Goal: Task Accomplishment & Management: Use online tool/utility

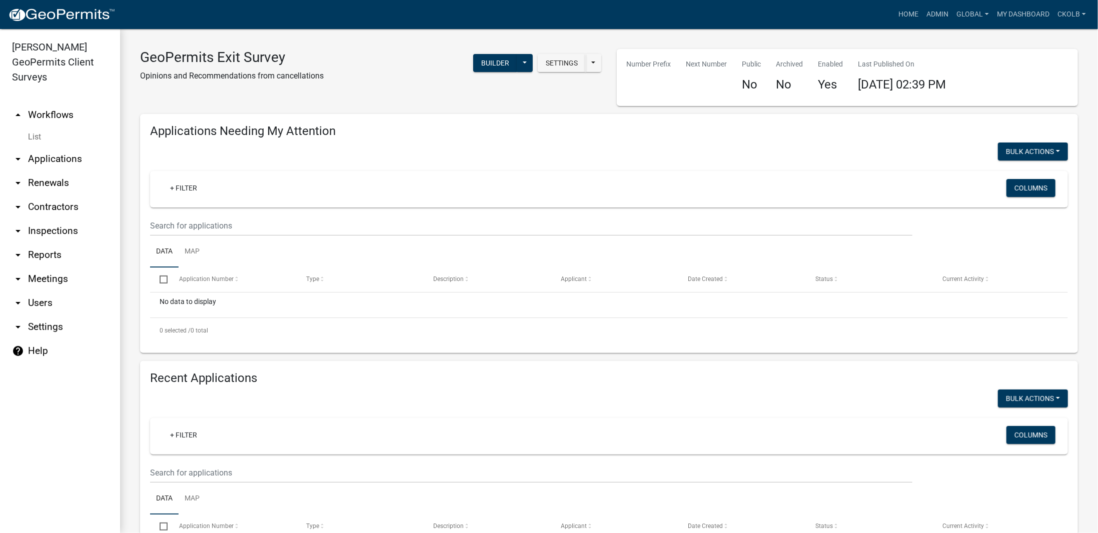
click at [1080, 90] on div "GeoPermits Exit Survey Opinions and Recommendations from cancellations Settings…" at bounding box center [609, 324] width 978 height 591
click at [937, 18] on link "Admin" at bounding box center [938, 14] width 30 height 19
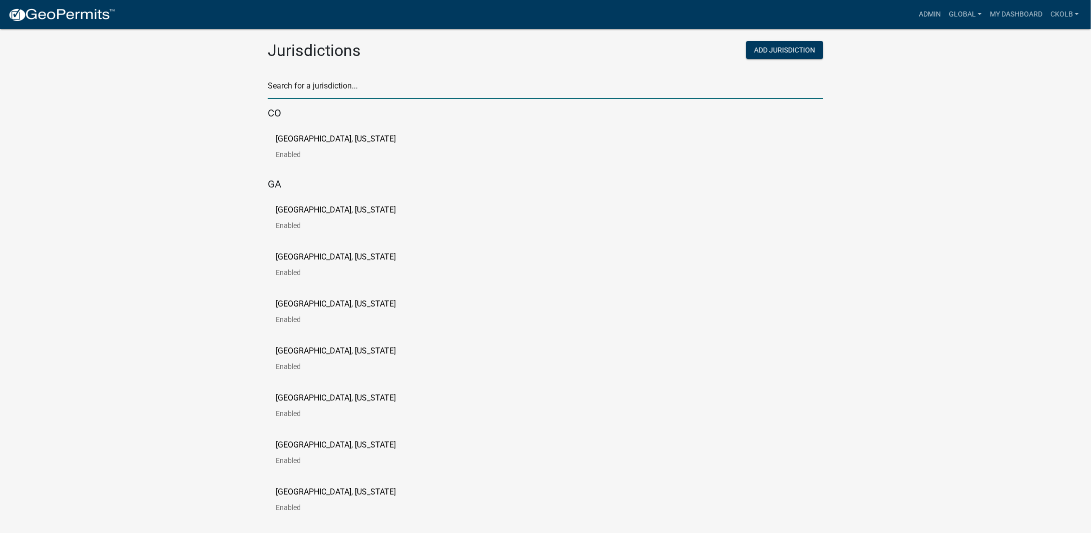
click at [312, 79] on input "text" at bounding box center [545, 89] width 555 height 21
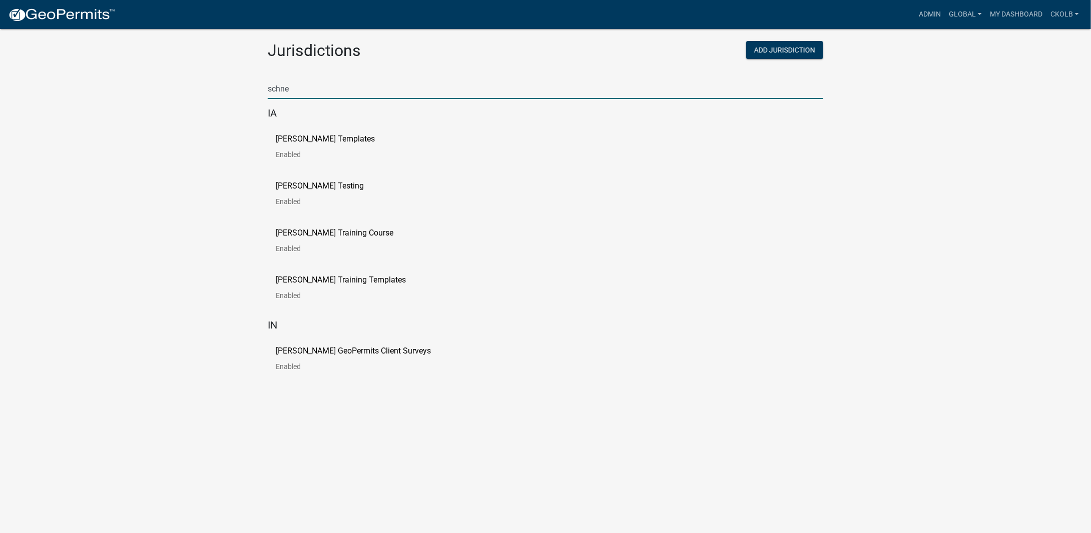
type input "schne"
click at [323, 232] on p "[PERSON_NAME] Training Course" at bounding box center [335, 233] width 118 height 8
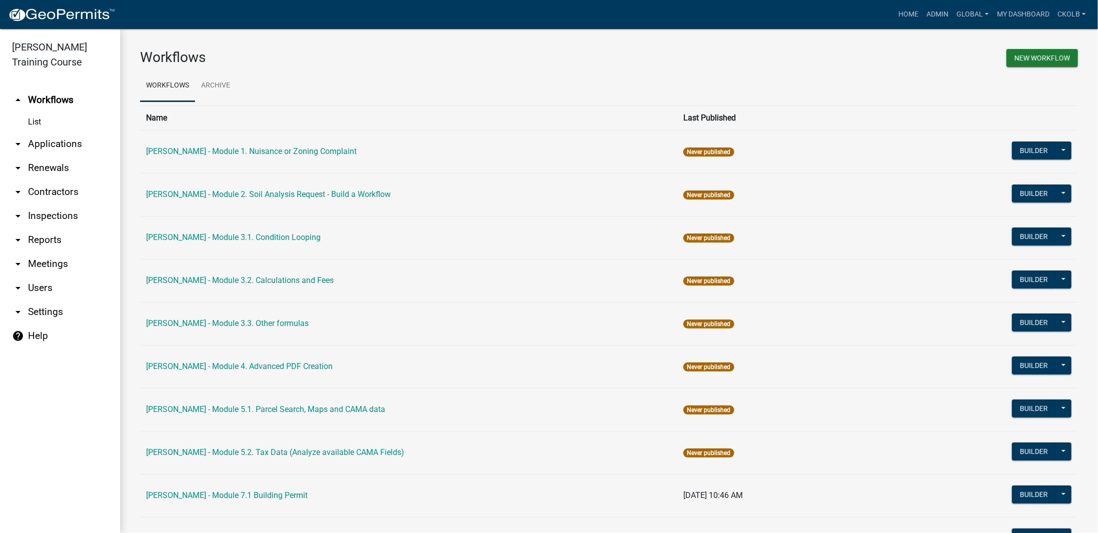
click at [15, 309] on icon "arrow_drop_down" at bounding box center [18, 312] width 12 height 12
select select "IA"
select select "Central Standard Time"
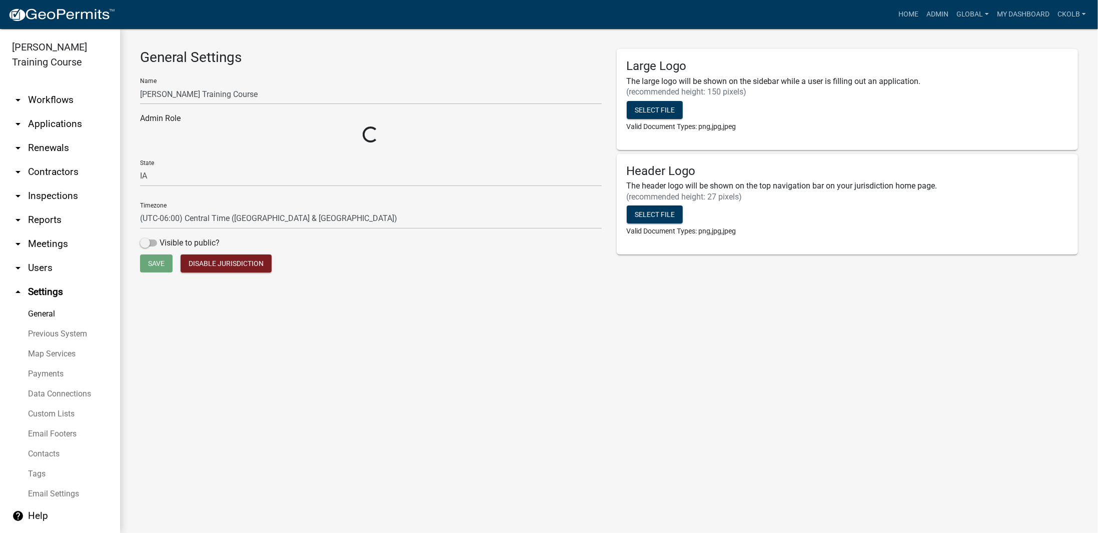
select select "bd58cef6-0916-4124-8121-639f3eef0281"
click at [53, 352] on link "Map Services" at bounding box center [60, 354] width 120 height 20
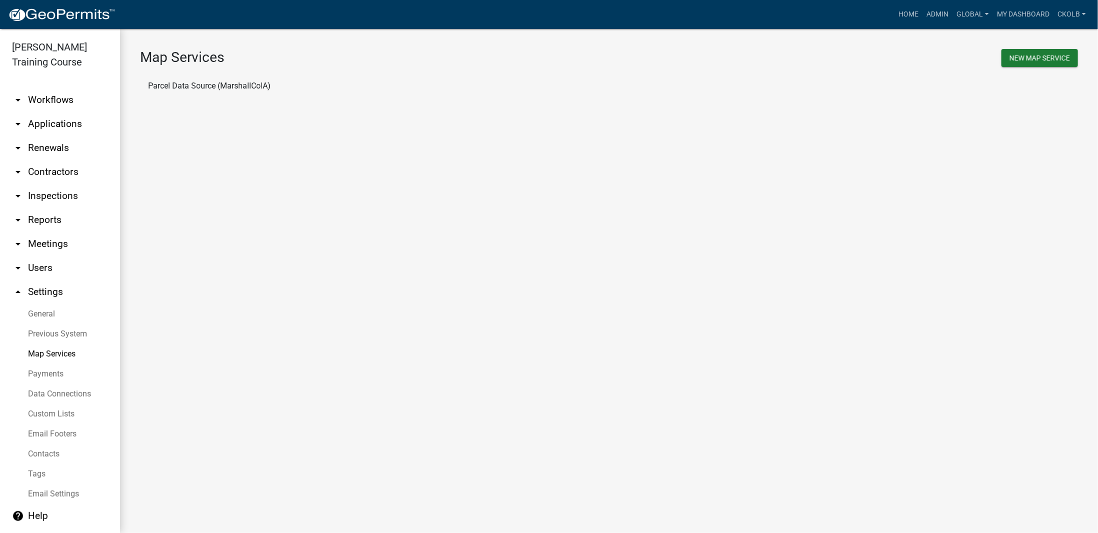
click at [249, 89] on li "Parcel Data Source (MarshallCoIA)" at bounding box center [609, 86] width 938 height 24
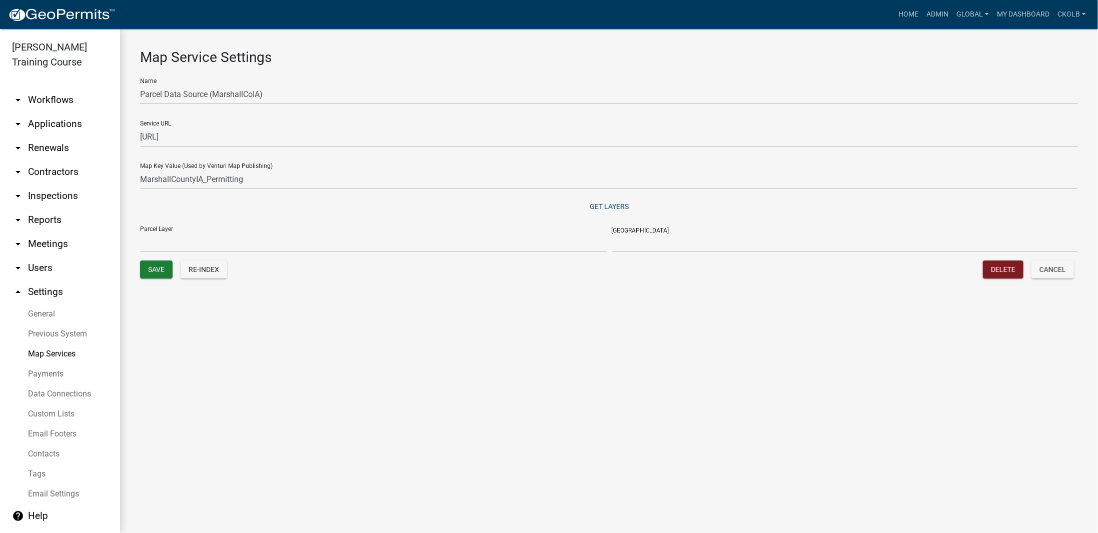
select select "Parcels"
select select "ParcelID"
click at [53, 97] on link "arrow_drop_down Workflows" at bounding box center [60, 100] width 120 height 24
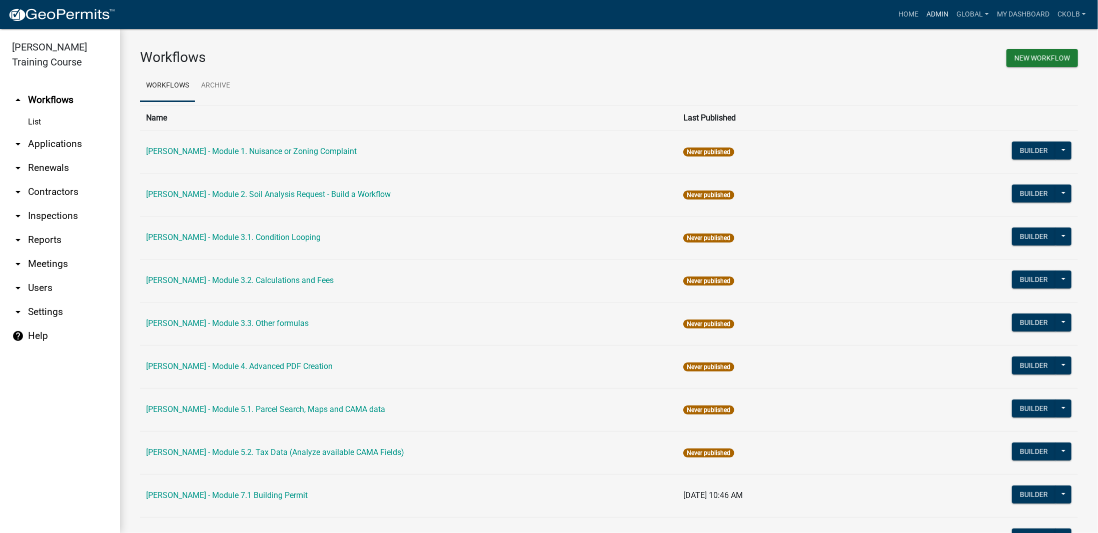
click at [940, 20] on link "Admin" at bounding box center [938, 14] width 30 height 19
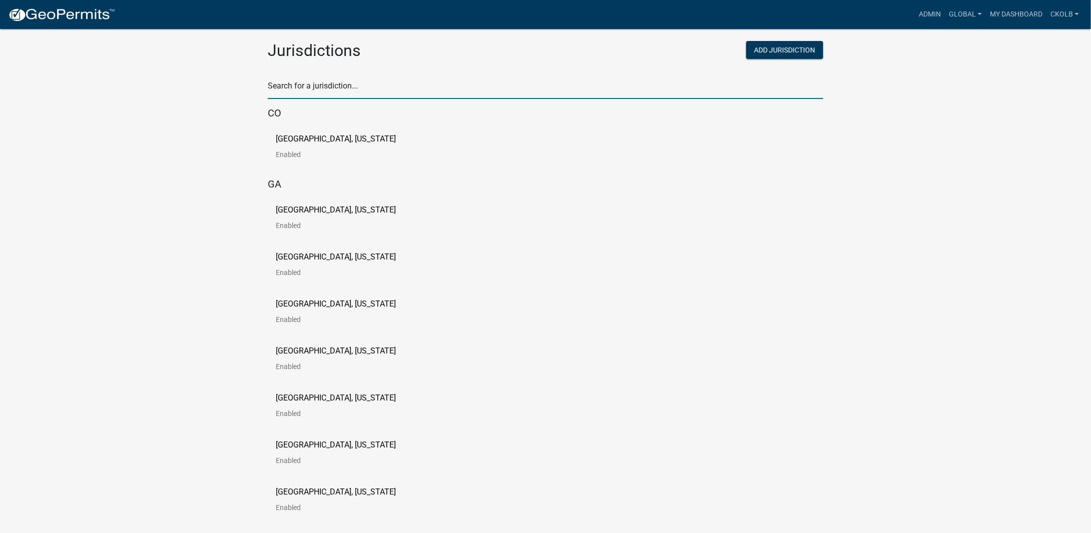
click at [323, 88] on input "text" at bounding box center [545, 89] width 555 height 21
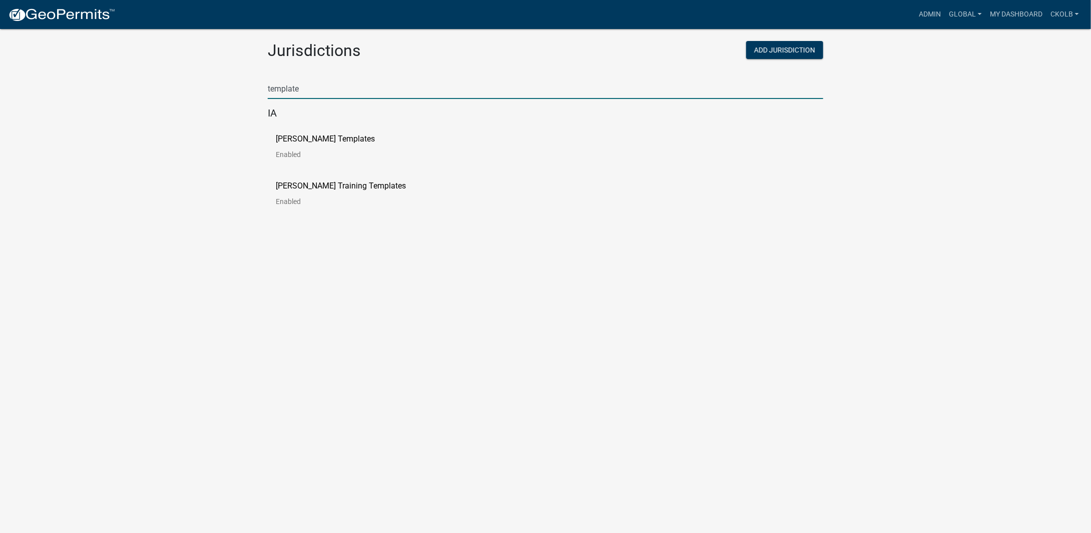
type input "template"
click at [299, 140] on p "[PERSON_NAME] Templates" at bounding box center [325, 139] width 99 height 8
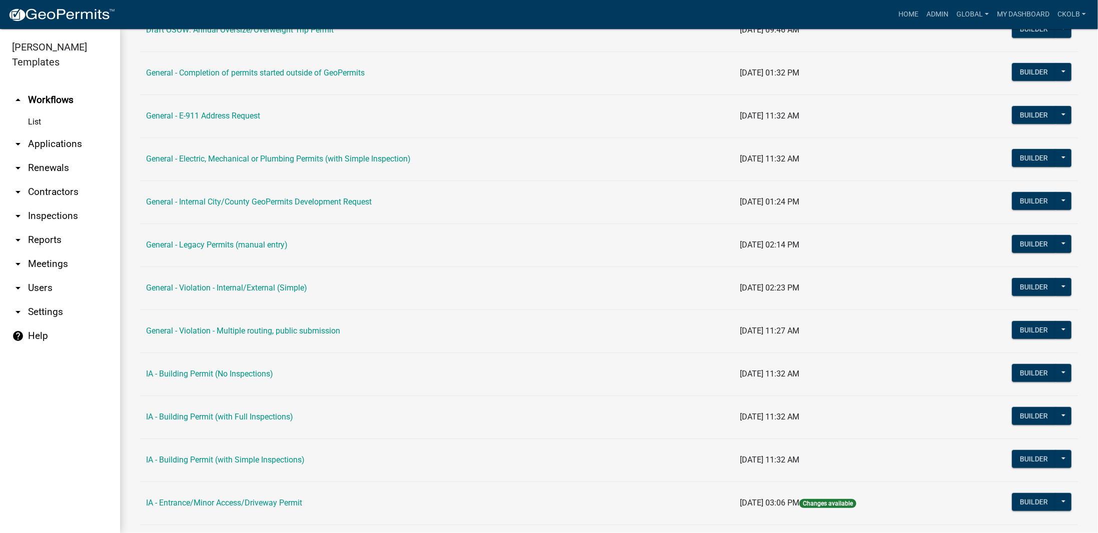
scroll to position [350, 0]
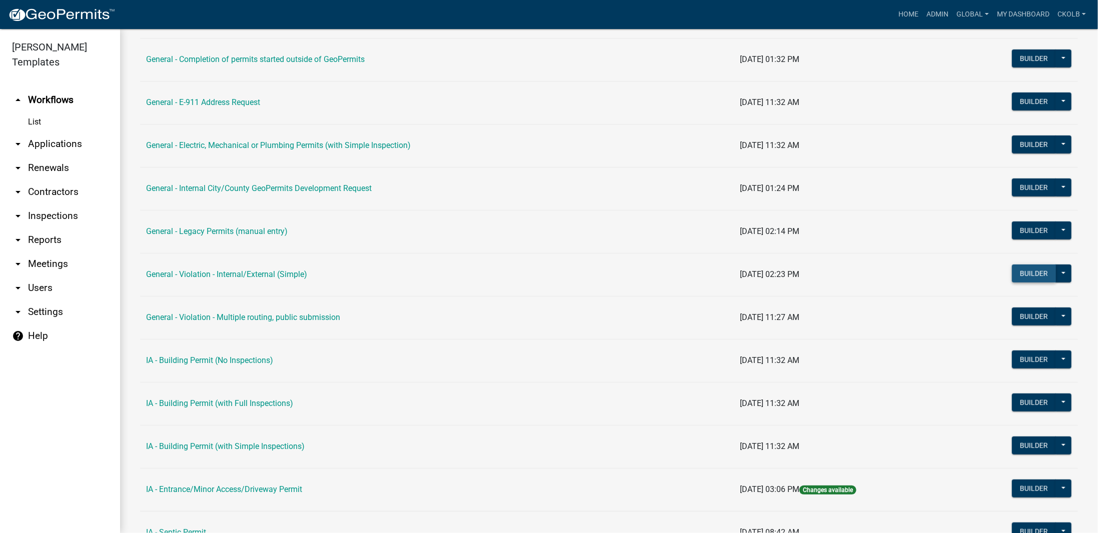
click at [1027, 274] on button "Builder" at bounding box center [1034, 274] width 44 height 18
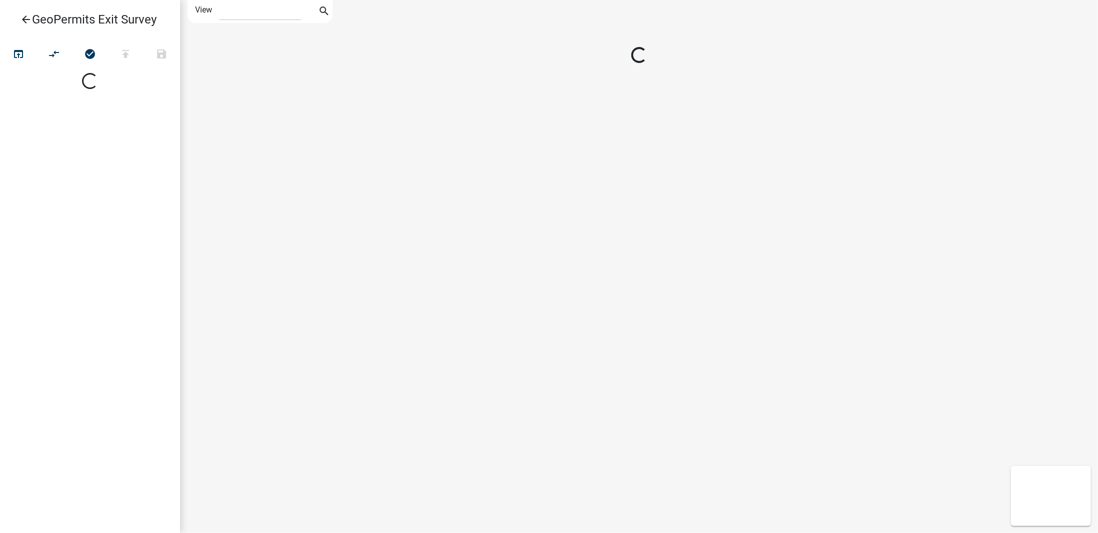
select select "1"
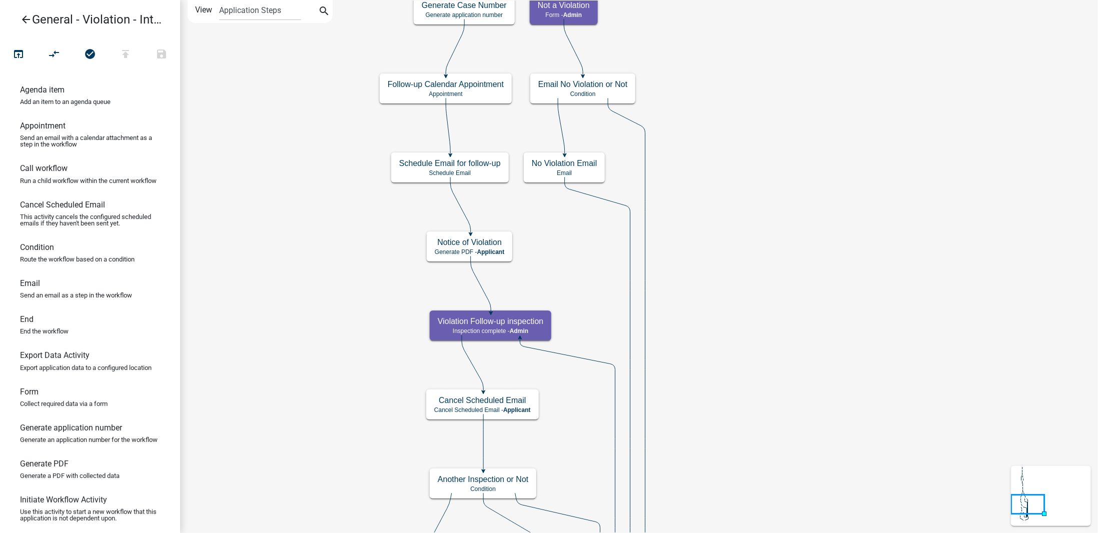
click at [22, 23] on icon "arrow_back" at bounding box center [26, 21] width 12 height 14
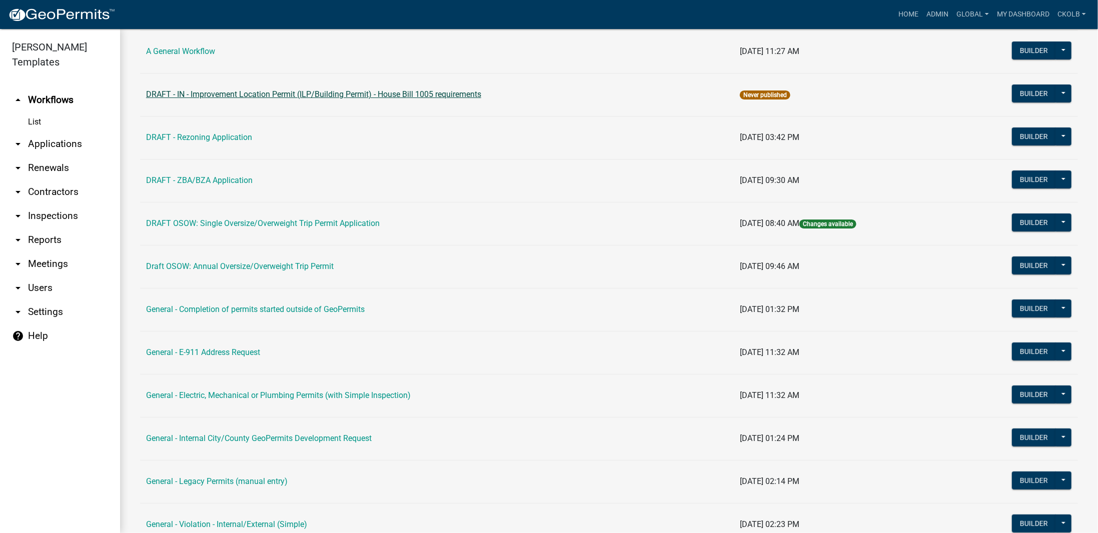
scroll to position [150, 0]
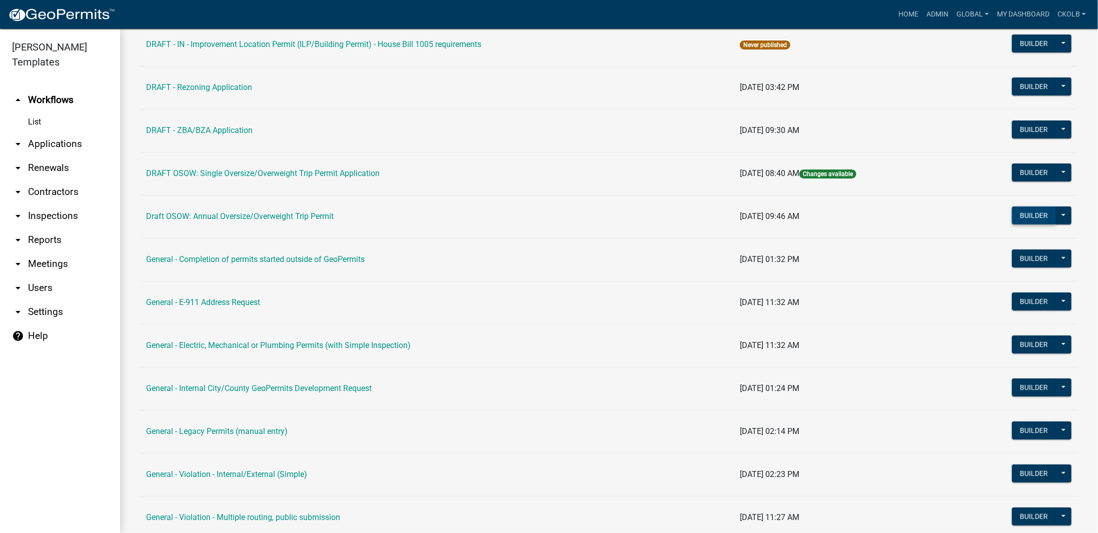
click at [1026, 216] on button "Builder" at bounding box center [1034, 216] width 44 height 18
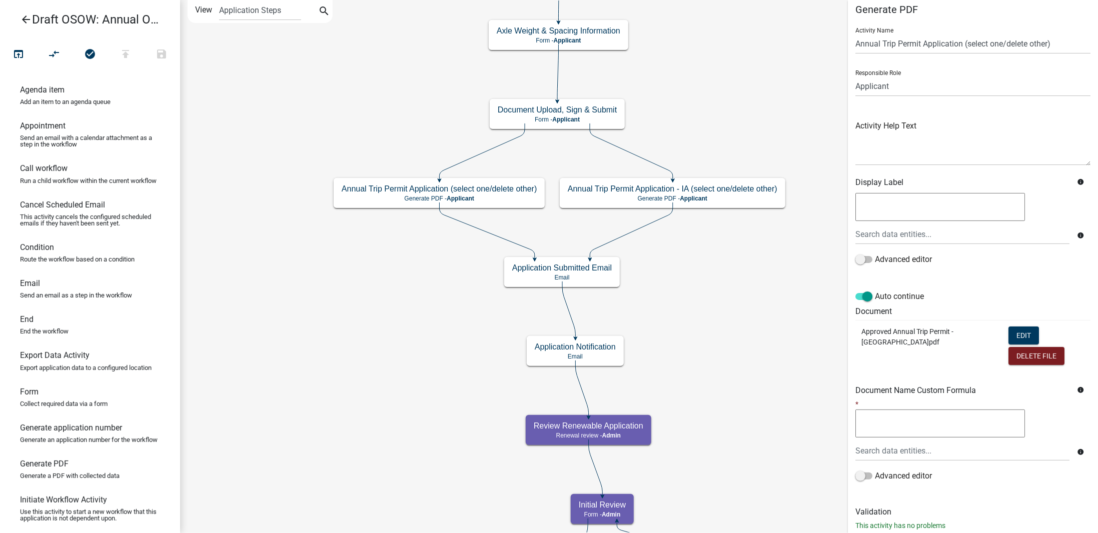
scroll to position [13, 0]
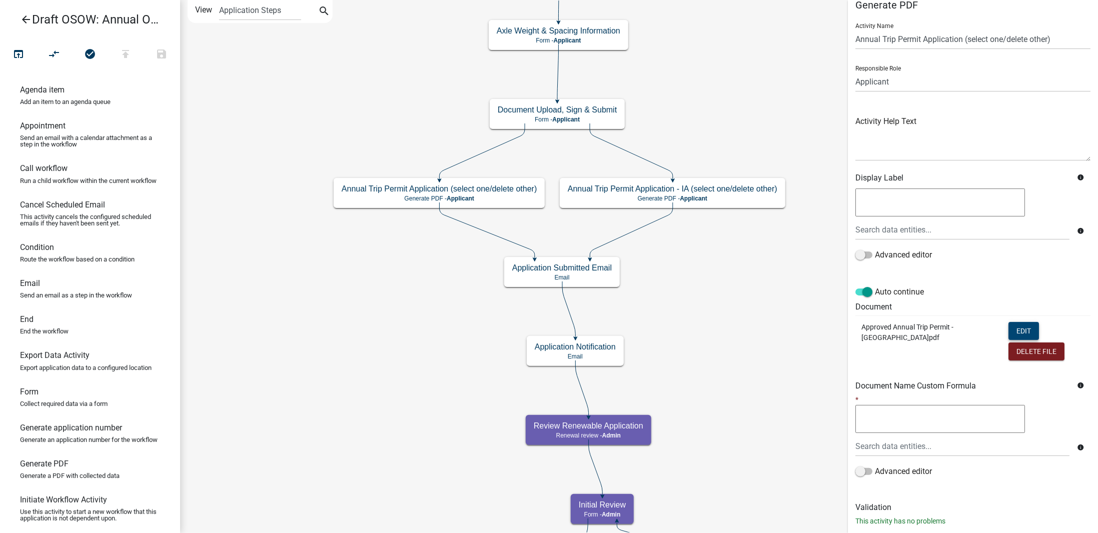
click at [1009, 331] on button "Edit" at bounding box center [1024, 331] width 31 height 18
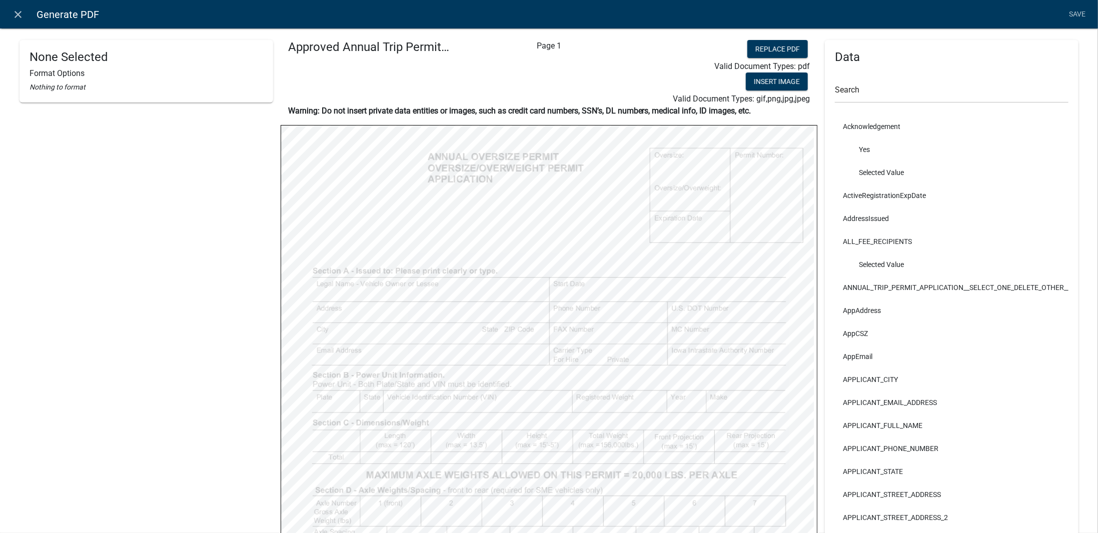
scroll to position [100, 0]
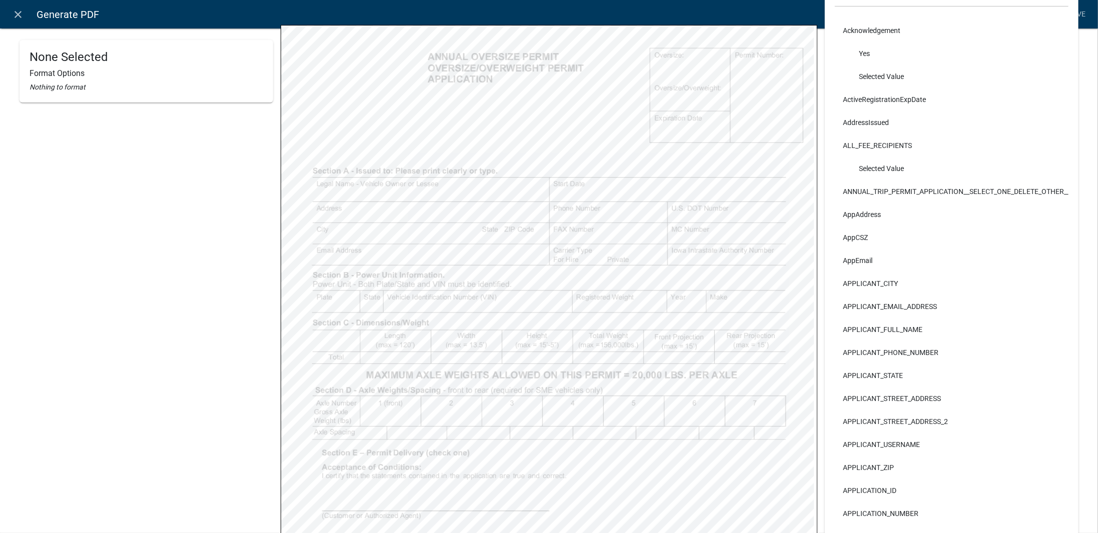
select select
click at [22, 18] on icon "close" at bounding box center [19, 15] width 12 height 12
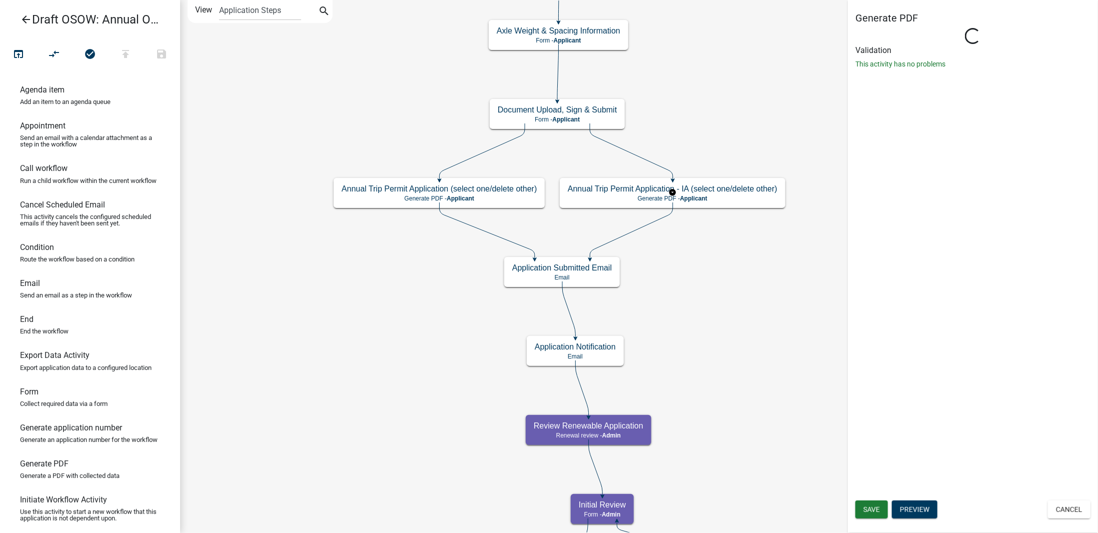
scroll to position [0, 0]
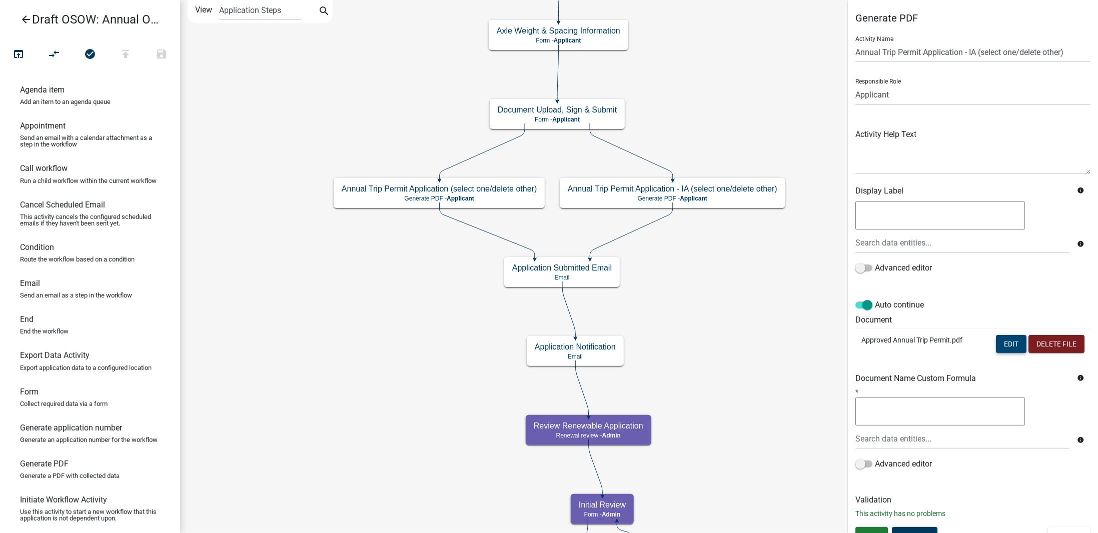
click at [998, 346] on button "Edit" at bounding box center [1011, 344] width 31 height 18
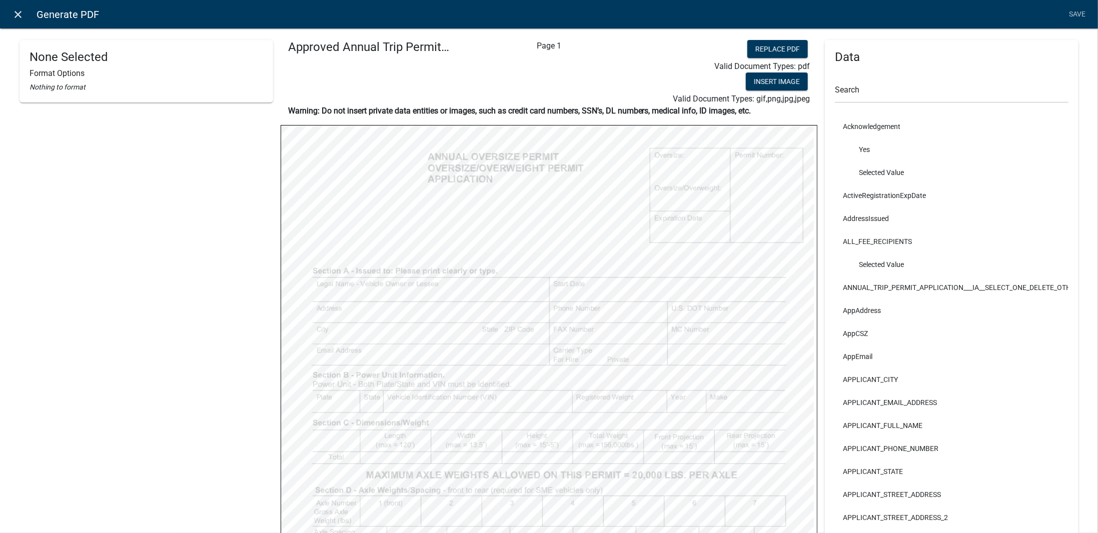
click at [25, 14] on link "close" at bounding box center [18, 14] width 21 height 21
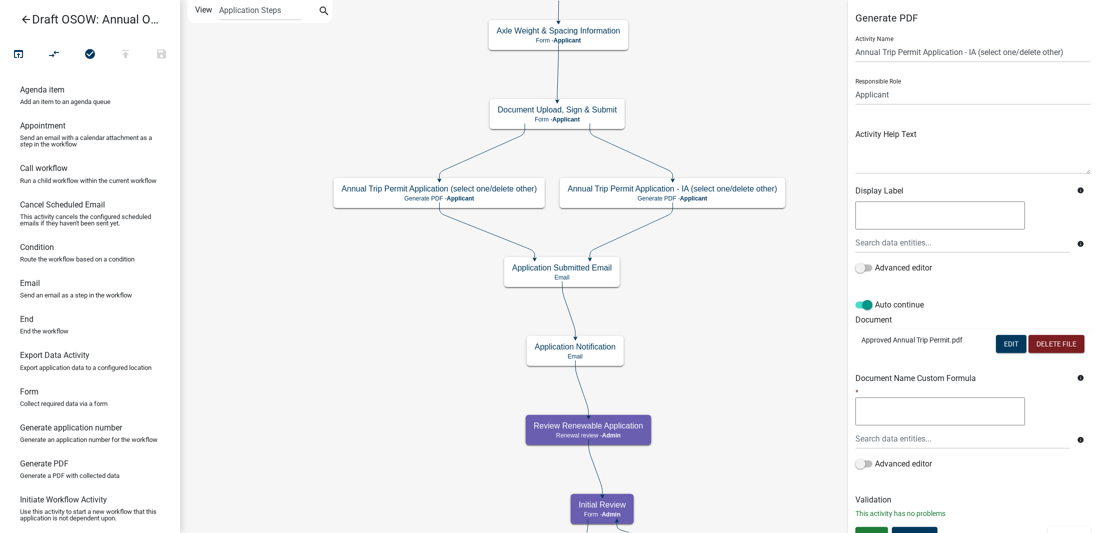
click at [25, 18] on icon "arrow_back" at bounding box center [26, 21] width 12 height 14
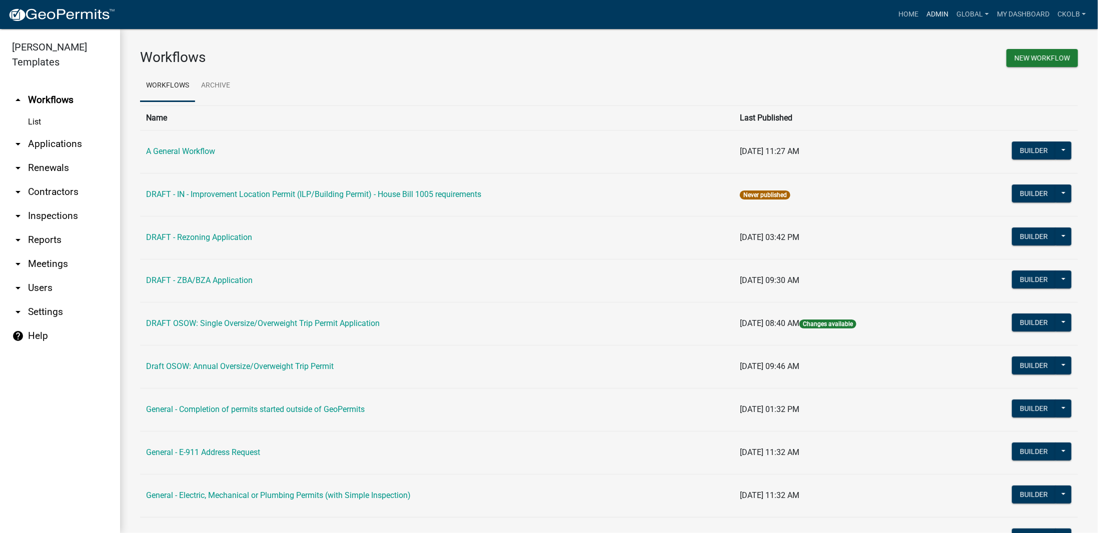
drag, startPoint x: 935, startPoint y: 18, endPoint x: 930, endPoint y: 19, distance: 5.7
click at [935, 18] on link "Admin" at bounding box center [938, 14] width 30 height 19
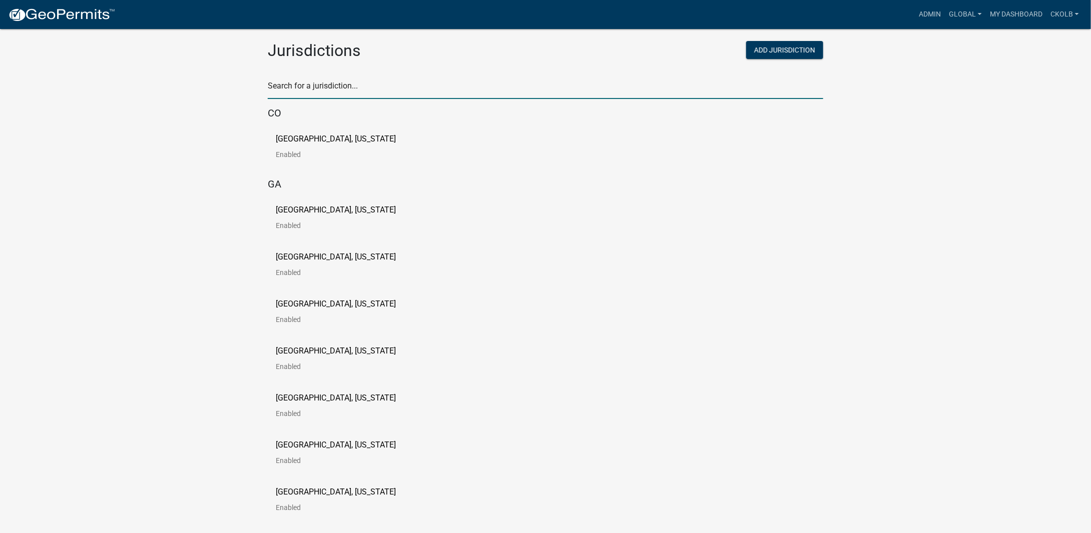
click at [340, 90] on input "text" at bounding box center [545, 89] width 555 height 21
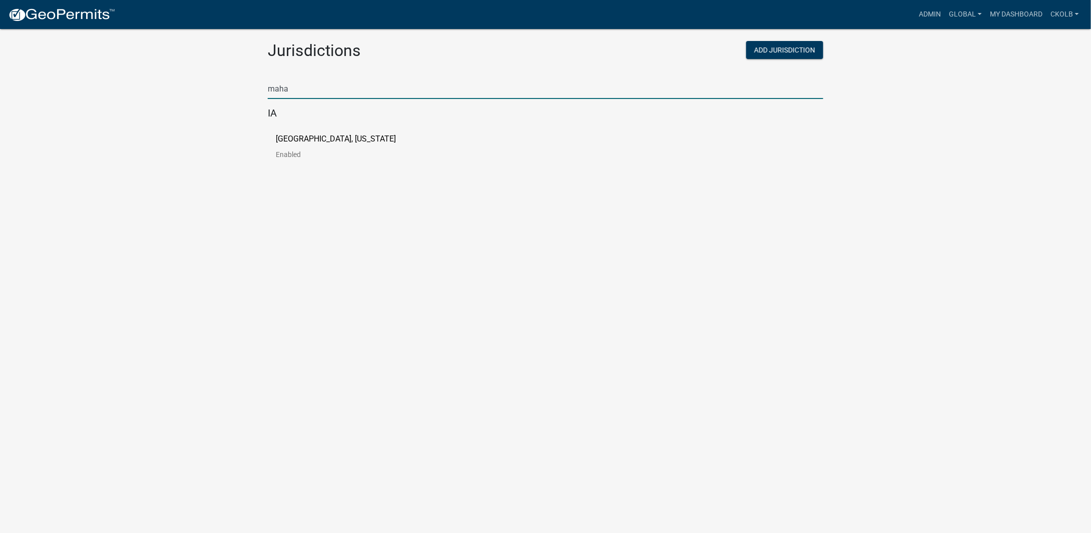
type input "mahas"
click at [289, 140] on p "[GEOGRAPHIC_DATA], [US_STATE]" at bounding box center [336, 139] width 120 height 8
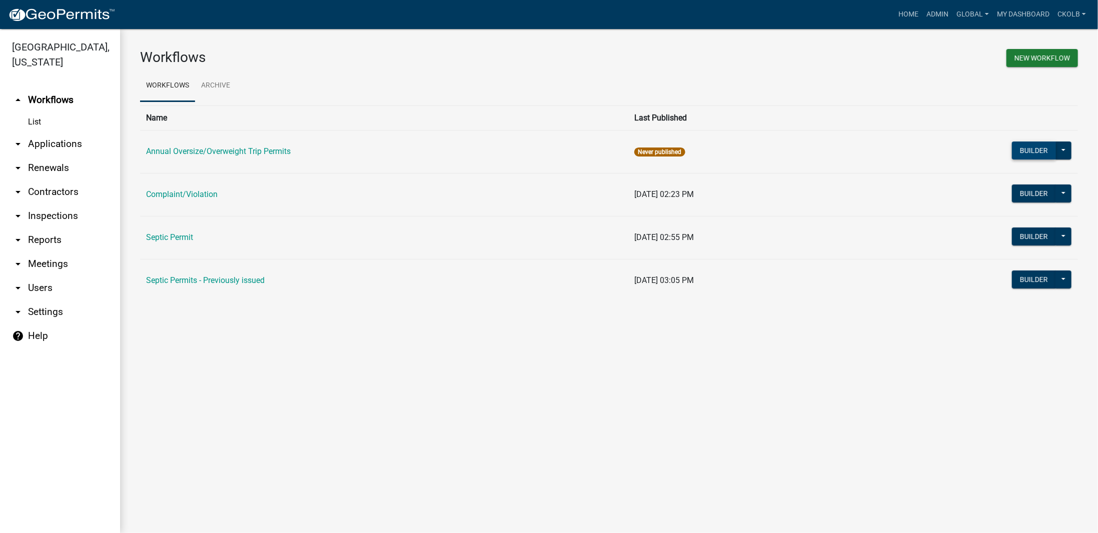
click at [1047, 149] on button "Builder" at bounding box center [1034, 151] width 44 height 18
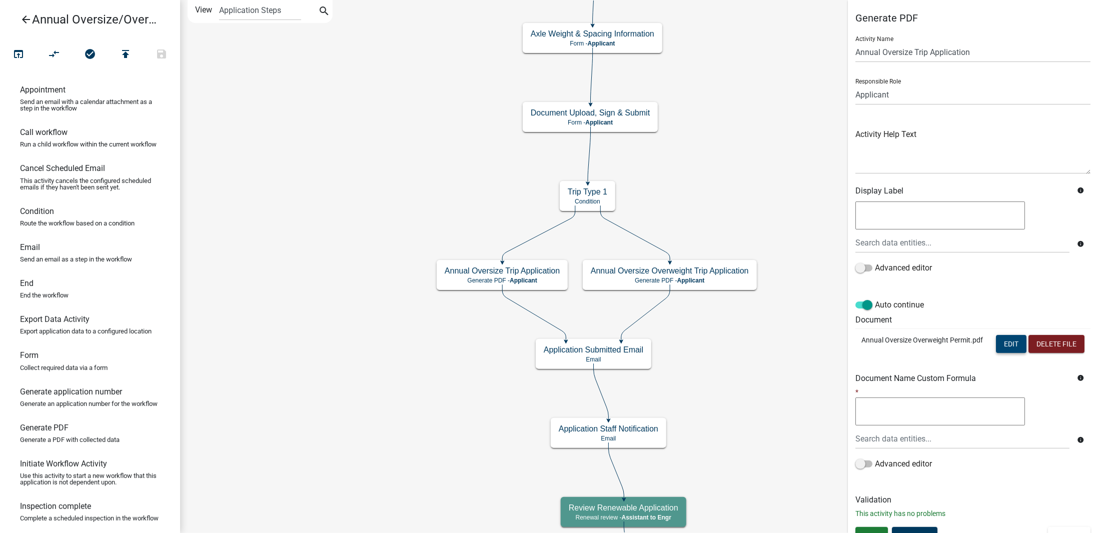
click at [996, 344] on button "Edit" at bounding box center [1011, 344] width 31 height 18
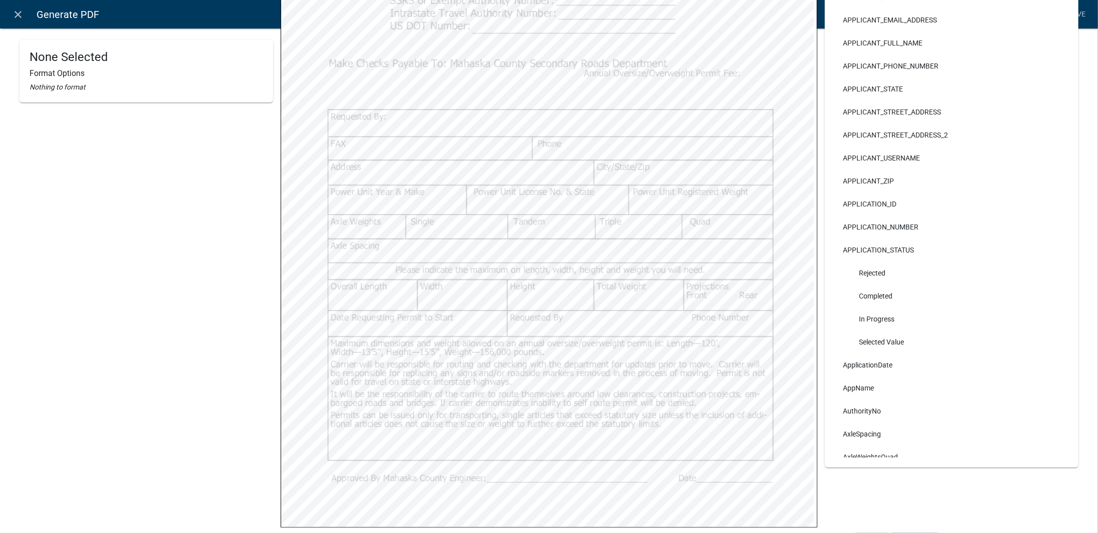
scroll to position [300, 0]
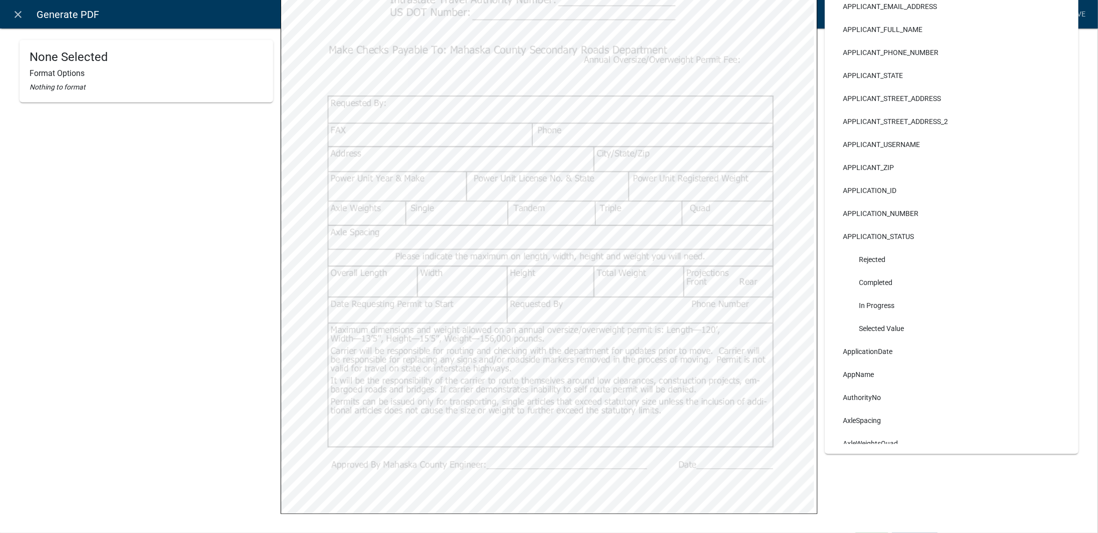
select select
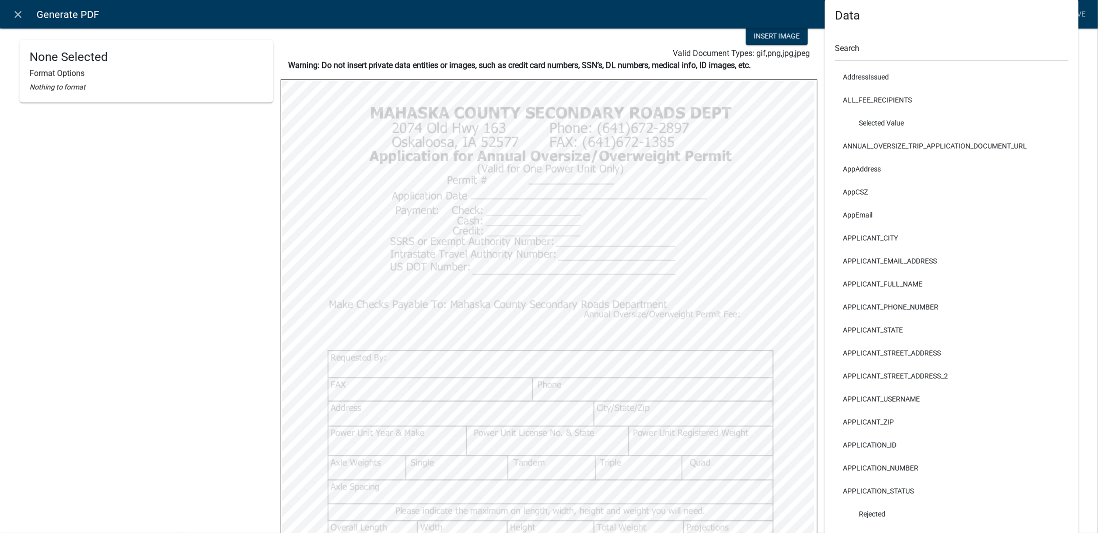
scroll to position [0, 0]
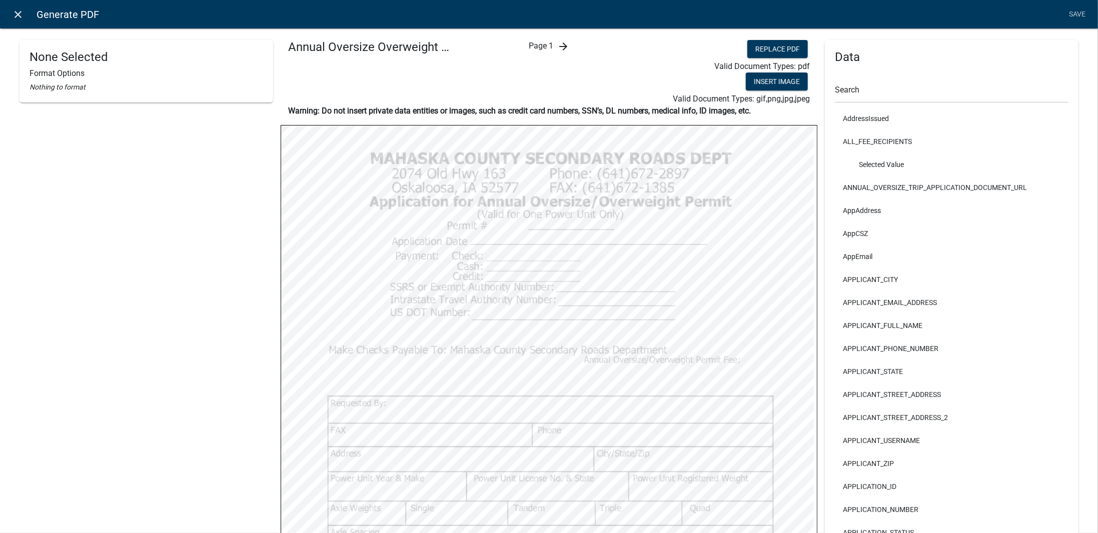
click at [24, 18] on icon "close" at bounding box center [19, 15] width 12 height 12
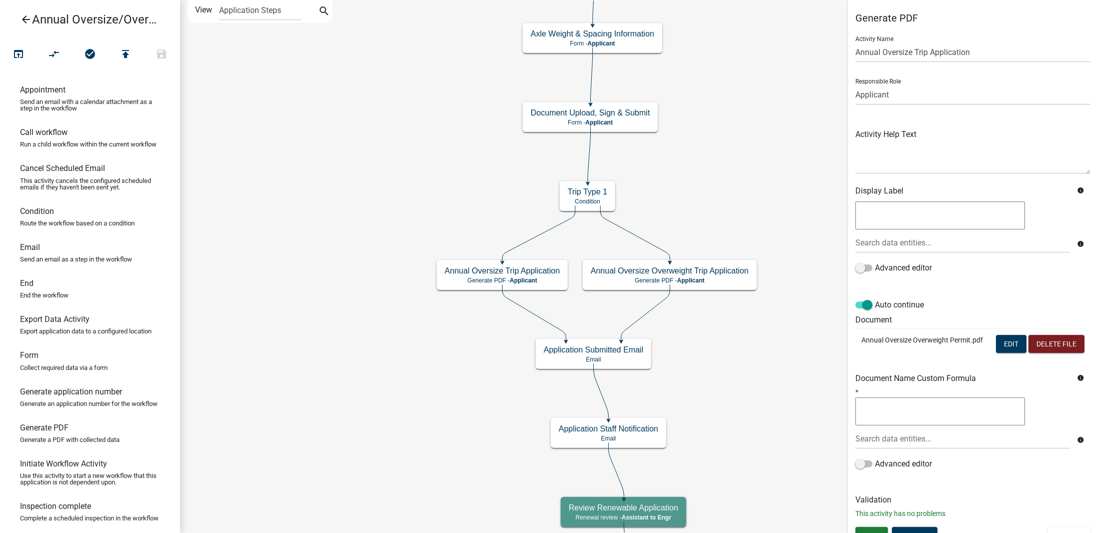
click at [22, 22] on icon "arrow_back" at bounding box center [26, 21] width 12 height 14
